Goal: Task Accomplishment & Management: Manage account settings

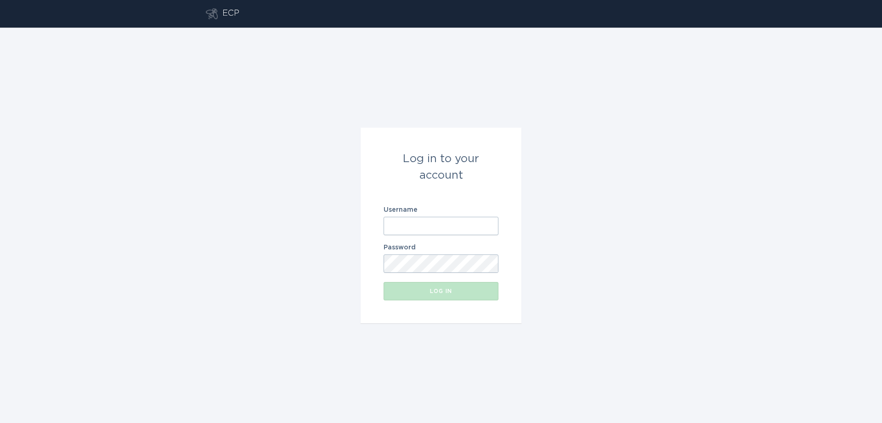
click at [421, 227] on input "Username" at bounding box center [441, 226] width 115 height 18
type input "[EMAIL_ADDRESS][DOMAIN_NAME]"
click at [479, 297] on button "Log in" at bounding box center [441, 291] width 115 height 18
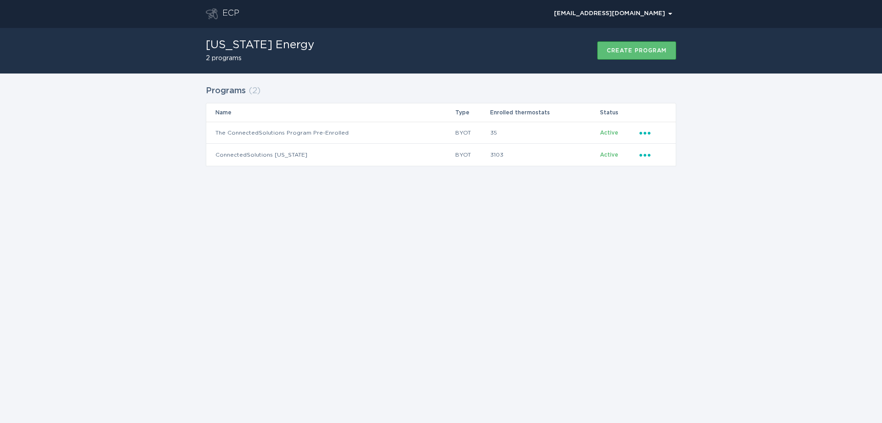
click at [385, 263] on div "ECP [EMAIL_ADDRESS][DOMAIN_NAME] Chevron [US_STATE] Energy 2 programs Create pr…" at bounding box center [441, 211] width 882 height 423
click at [645, 154] on icon "Ellipsis" at bounding box center [646, 154] width 13 height 8
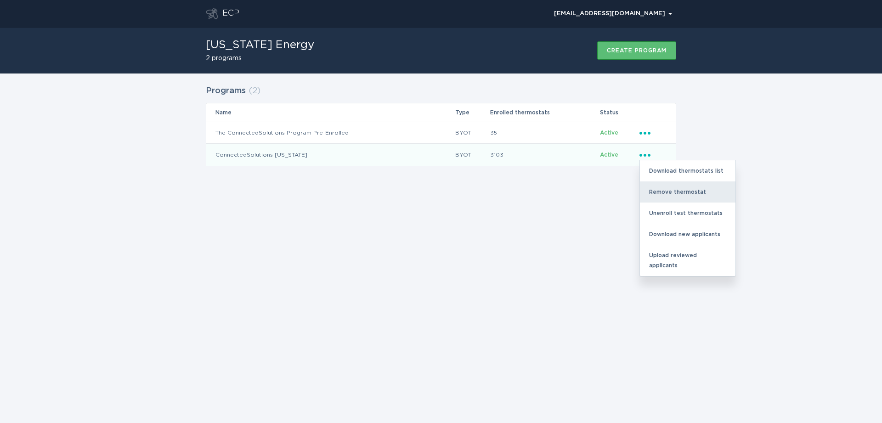
click at [664, 197] on div "Remove thermostat" at bounding box center [688, 192] width 96 height 21
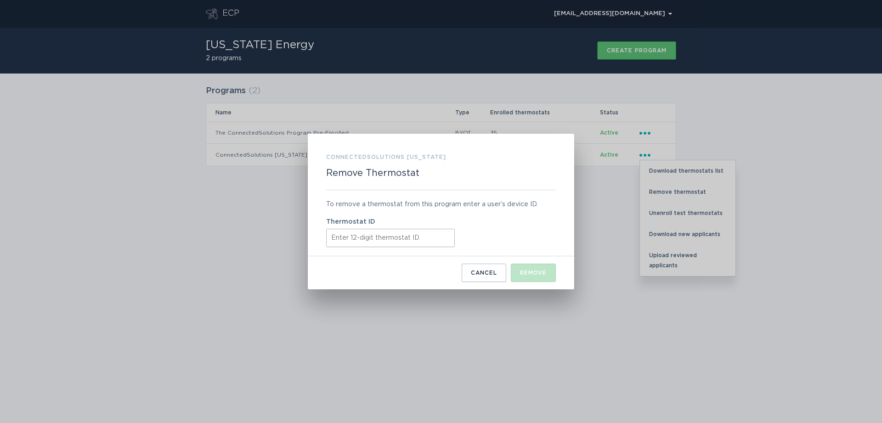
click at [397, 240] on input "Thermostat ID" at bounding box center [390, 238] width 129 height 18
paste input "412886810026"
type input "412886810026"
click at [539, 273] on div "Remove" at bounding box center [533, 273] width 27 height 6
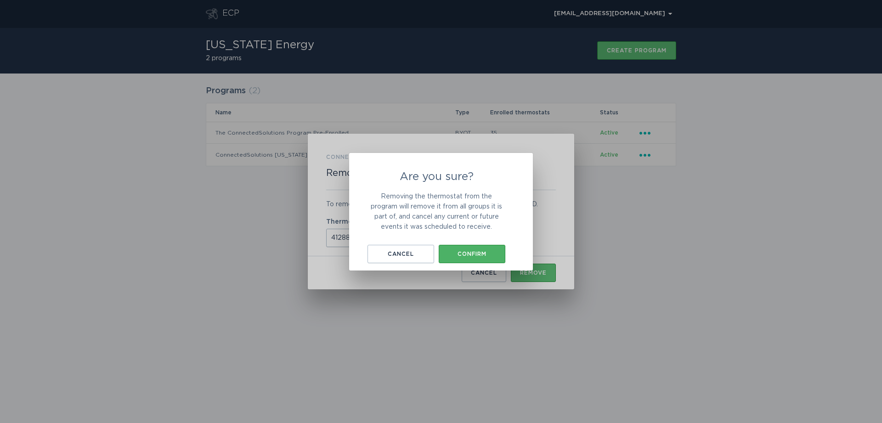
click at [499, 250] on button "Confirm" at bounding box center [472, 254] width 67 height 18
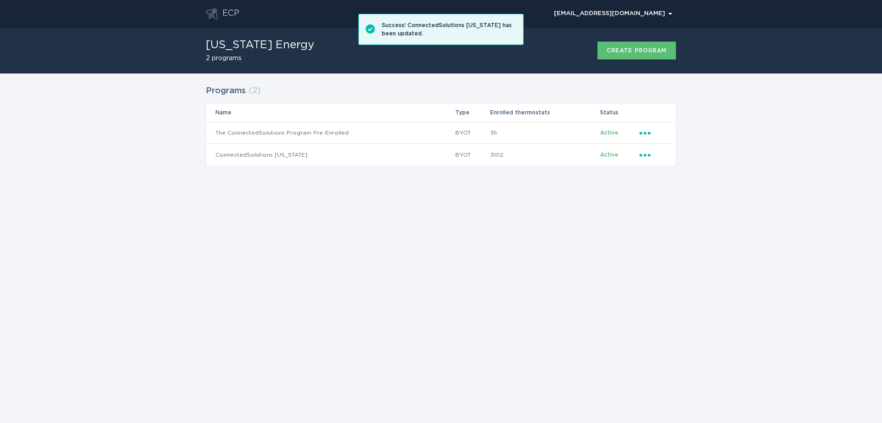
click at [499, 250] on div "ECP [EMAIL_ADDRESS][DOMAIN_NAME] Chevron [US_STATE] Energy 2 programs Create pr…" at bounding box center [441, 211] width 882 height 423
